Goal: Task Accomplishment & Management: Use online tool/utility

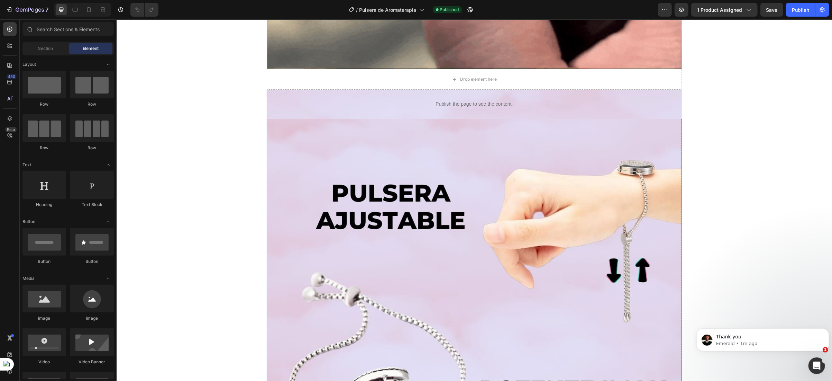
scroll to position [1038, 0]
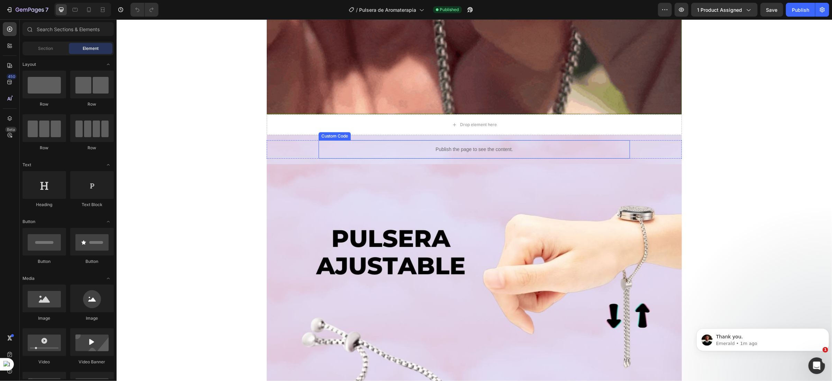
click at [377, 142] on div "Publish the page to see the content." at bounding box center [473, 149] width 311 height 18
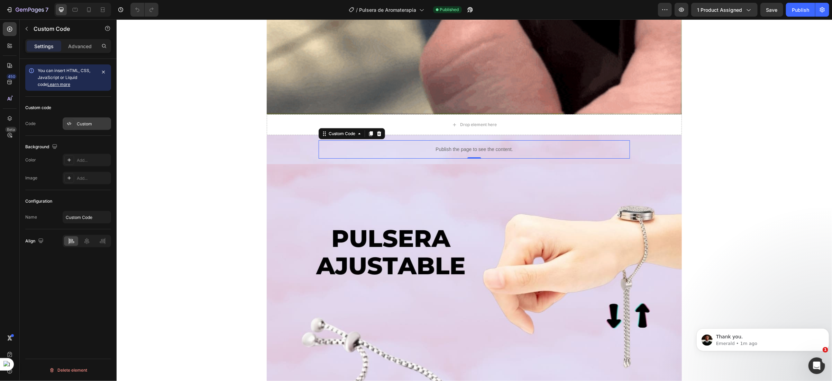
click at [80, 127] on div "Custom" at bounding box center [93, 124] width 33 height 6
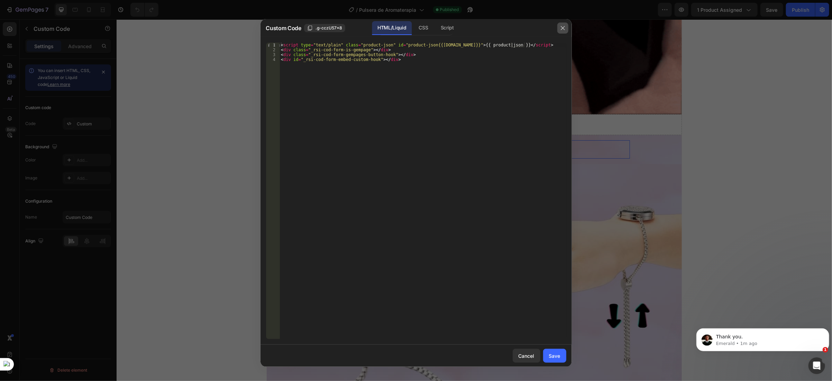
click at [563, 29] on icon "button" at bounding box center [563, 28] width 6 height 6
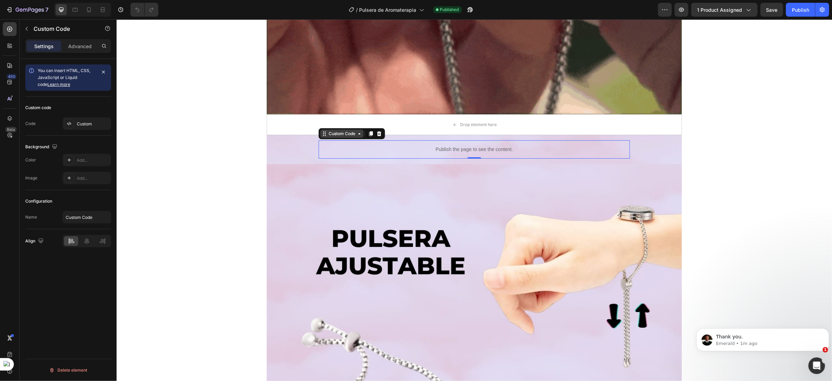
click at [339, 136] on div "Custom Code" at bounding box center [341, 133] width 43 height 8
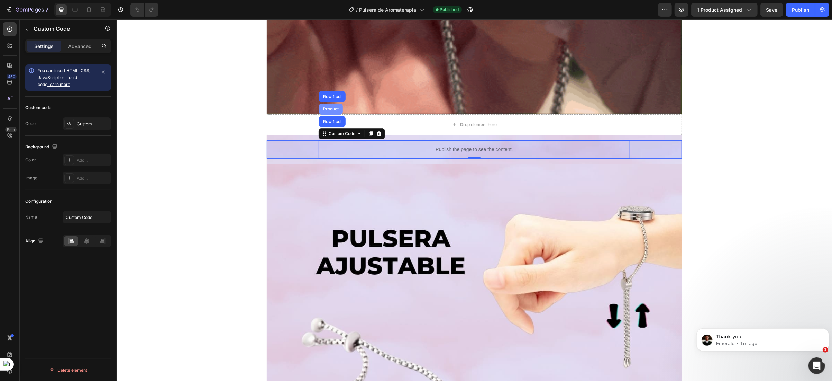
click at [329, 109] on div "Product" at bounding box center [330, 109] width 18 height 4
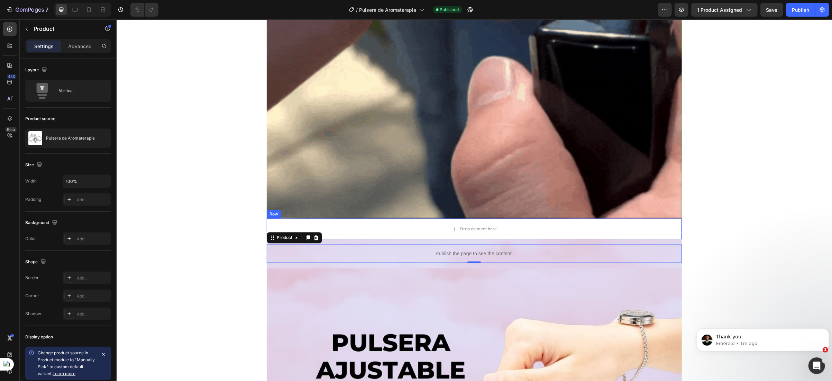
scroll to position [986, 0]
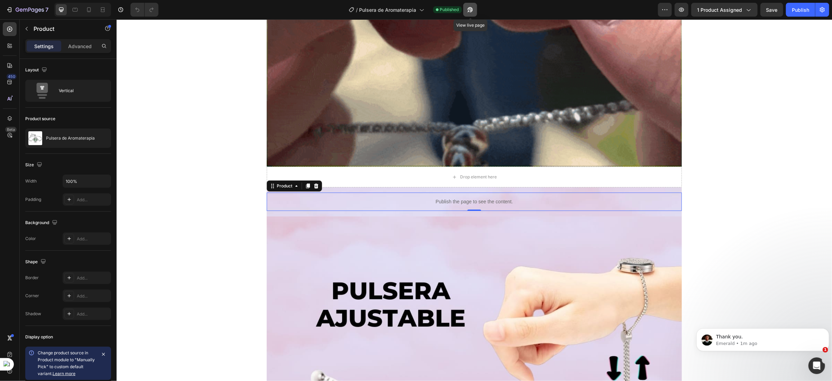
click at [473, 10] on icon "button" at bounding box center [470, 9] width 7 height 7
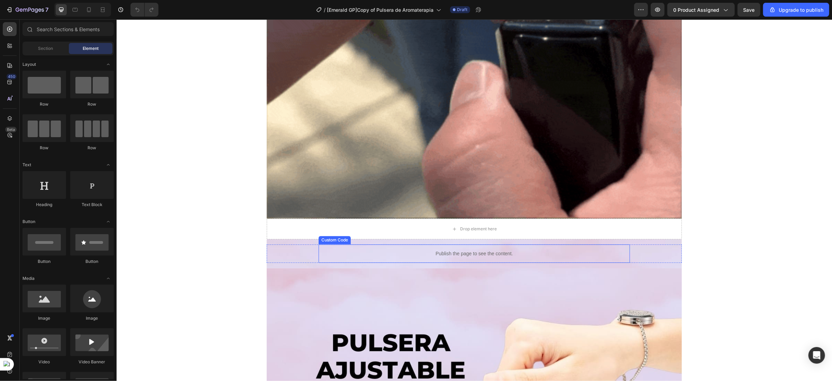
scroll to position [1038, 0]
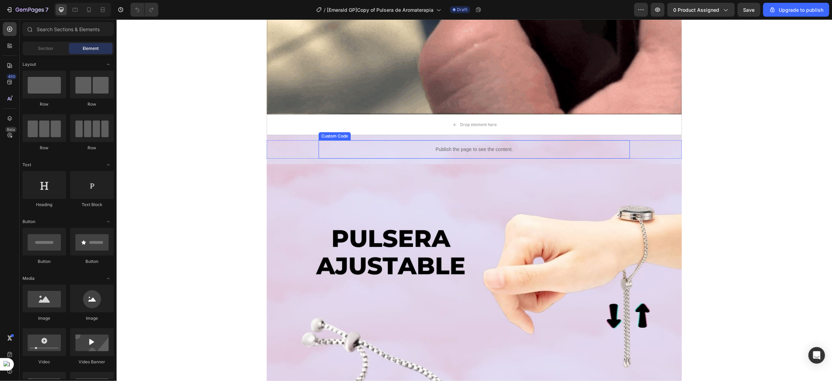
click at [404, 148] on p "Publish the page to see the content." at bounding box center [473, 148] width 311 height 7
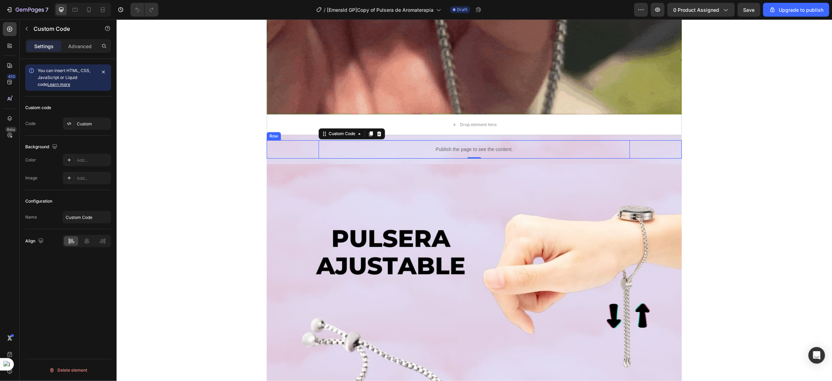
click at [302, 148] on div "Publish the page to see the content. Custom Code 0" at bounding box center [473, 149] width 415 height 18
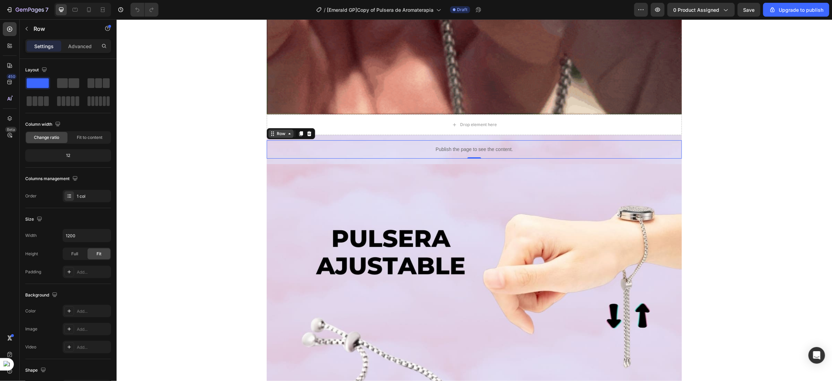
click at [279, 135] on div "Row" at bounding box center [280, 133] width 11 height 6
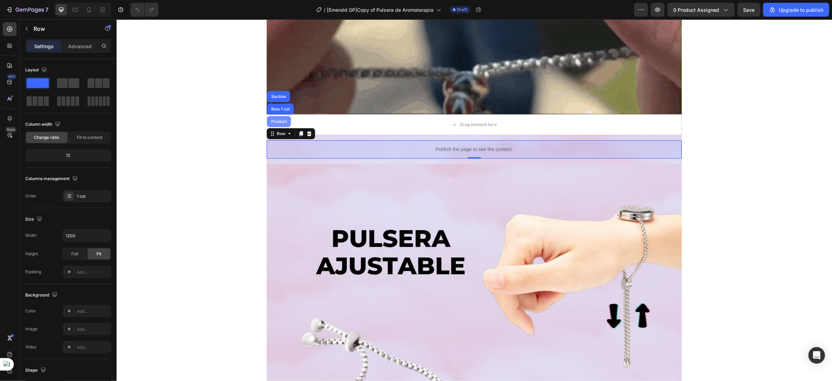
click at [275, 119] on div "Product" at bounding box center [279, 121] width 18 height 4
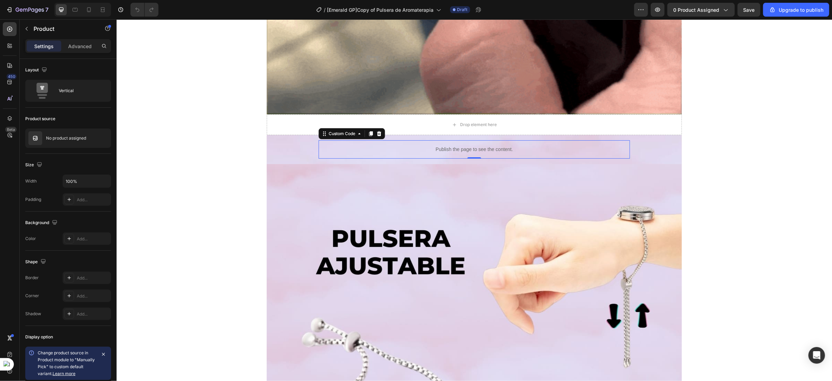
click at [419, 148] on p "Publish the page to see the content." at bounding box center [473, 148] width 311 height 7
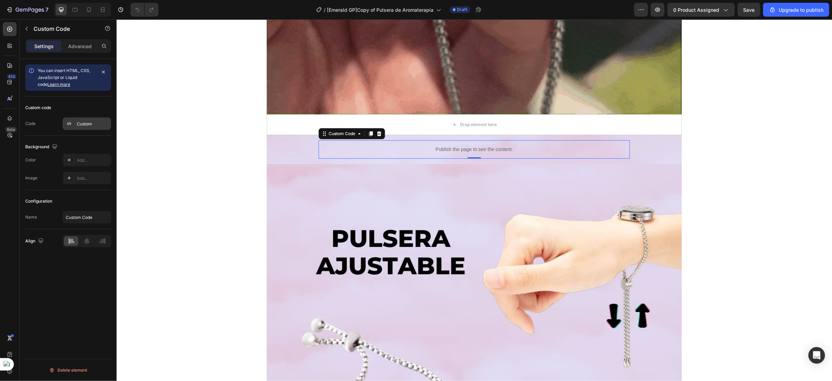
click at [84, 123] on div "Custom" at bounding box center [93, 124] width 33 height 6
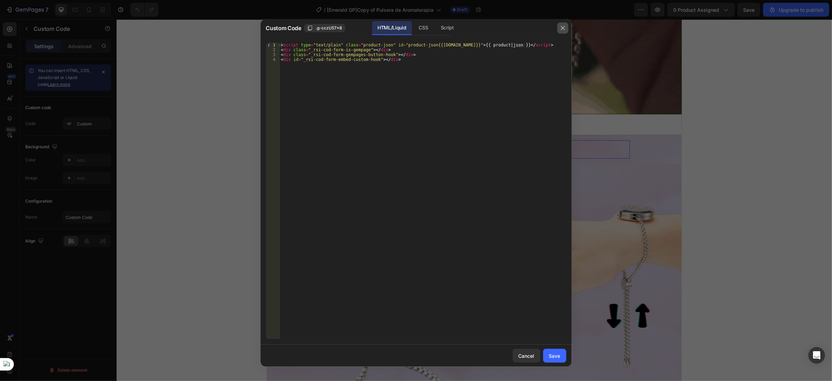
click at [563, 28] on icon "button" at bounding box center [563, 28] width 4 height 4
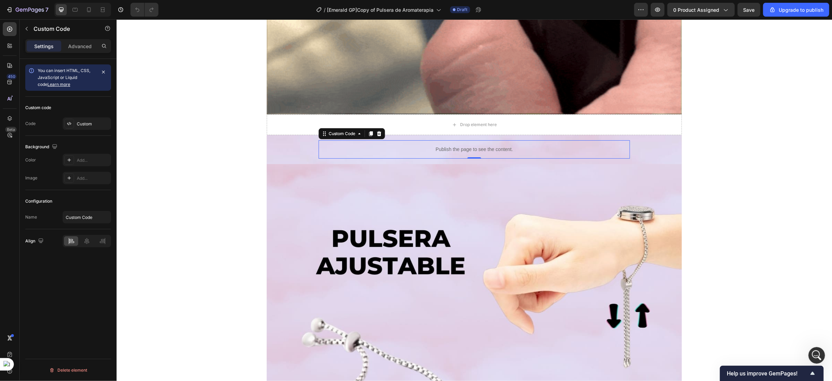
scroll to position [0, 0]
